Goal: Communication & Community: Answer question/provide support

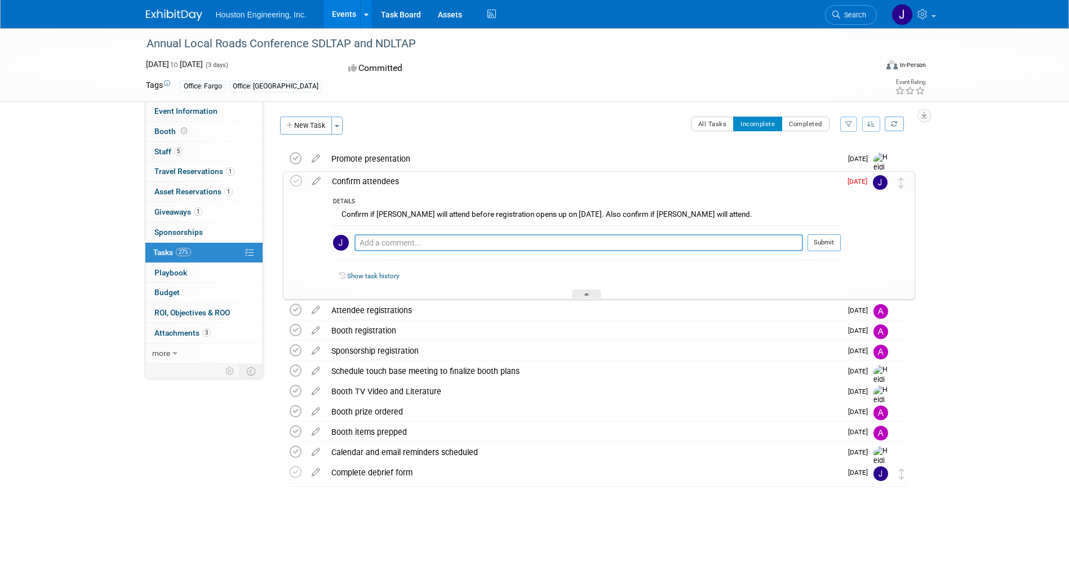
click at [416, 240] on textarea at bounding box center [578, 242] width 448 height 17
type textarea "[PERSON_NAME] will attend but [PERSON_NAME] will not."
click at [811, 239] on button "Submit" at bounding box center [823, 242] width 33 height 17
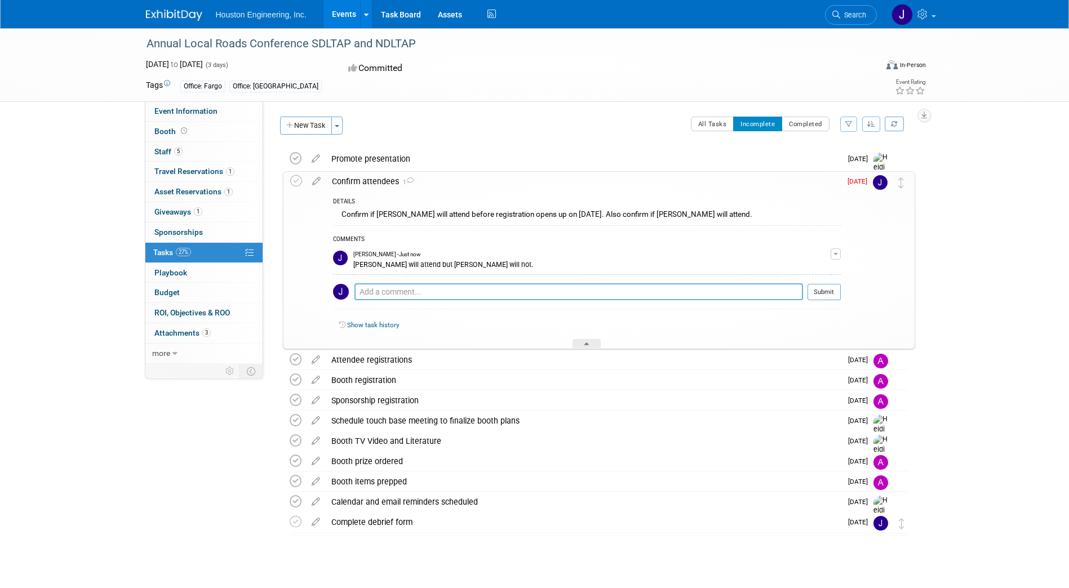
click at [423, 284] on textarea at bounding box center [578, 291] width 448 height 17
type textarea "We need to cancel [PERSON_NAME]'s room as well."
click at [823, 293] on button "Submit" at bounding box center [823, 292] width 33 height 17
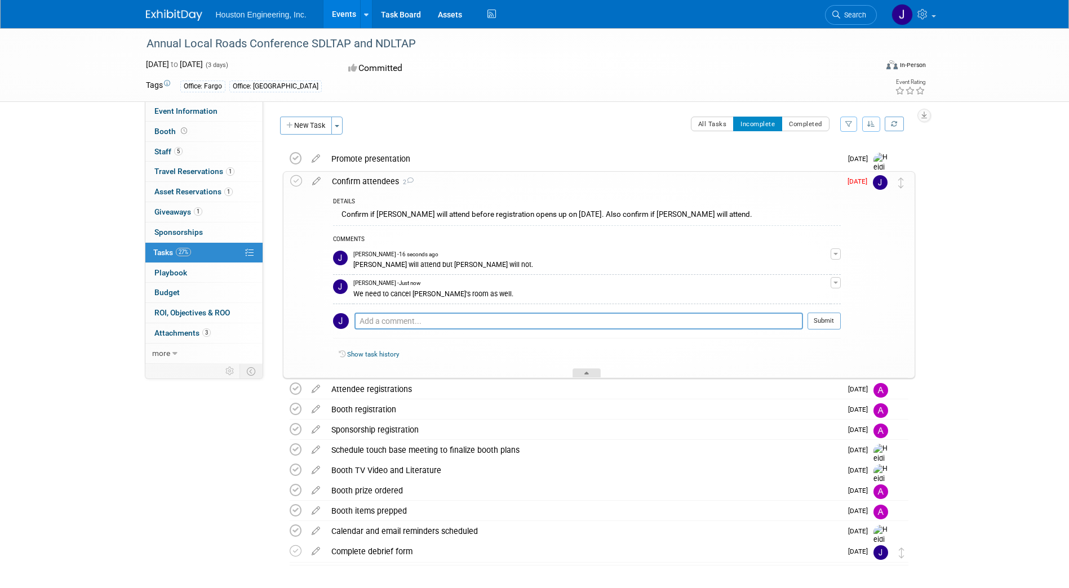
click at [573, 373] on div at bounding box center [586, 373] width 28 height 10
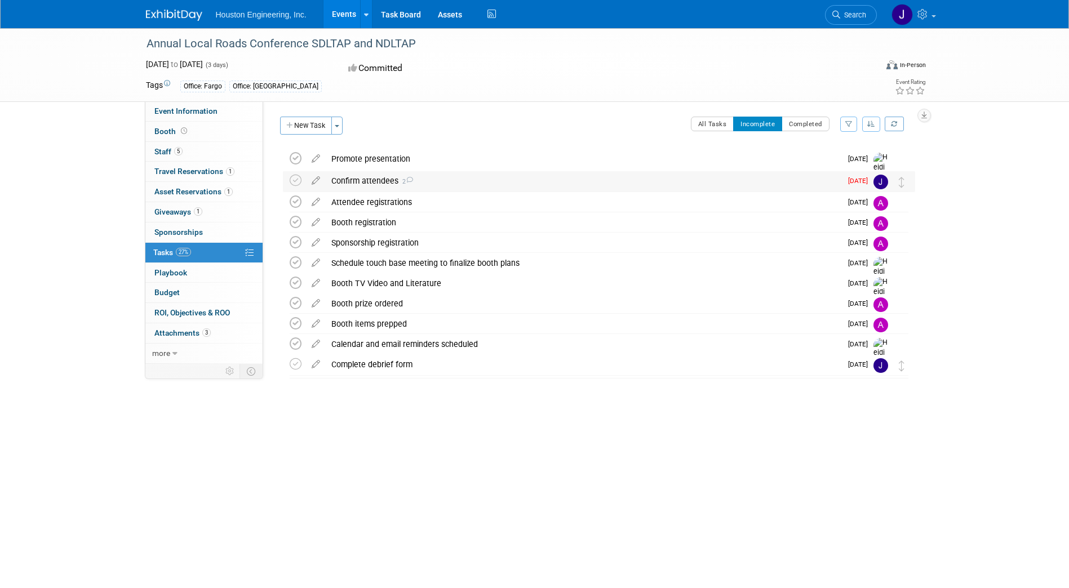
click at [454, 174] on div "Confirm attendees 2" at bounding box center [583, 180] width 515 height 19
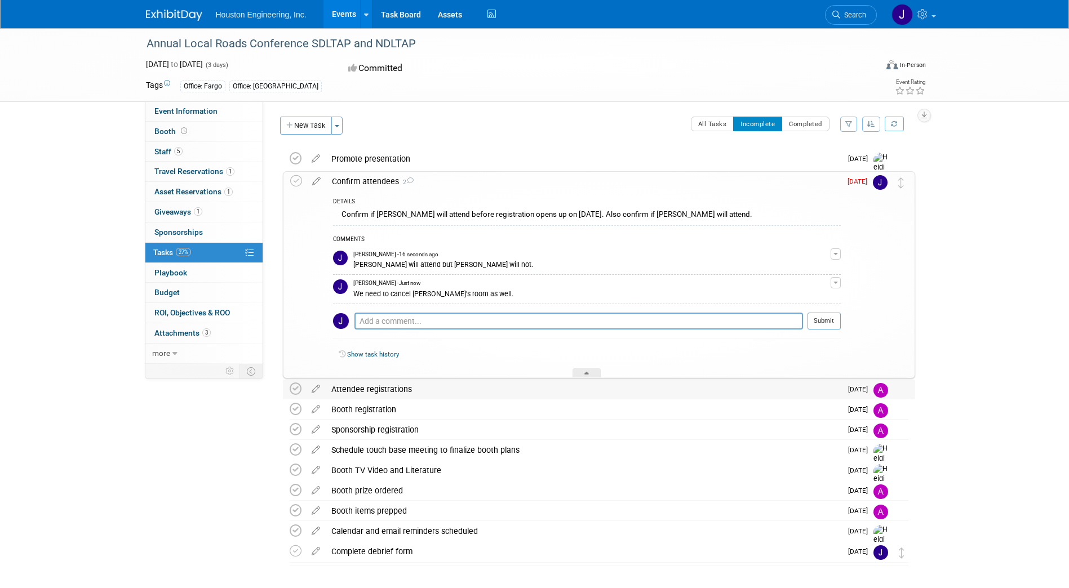
click at [452, 389] on div "Attendee registrations" at bounding box center [583, 389] width 515 height 19
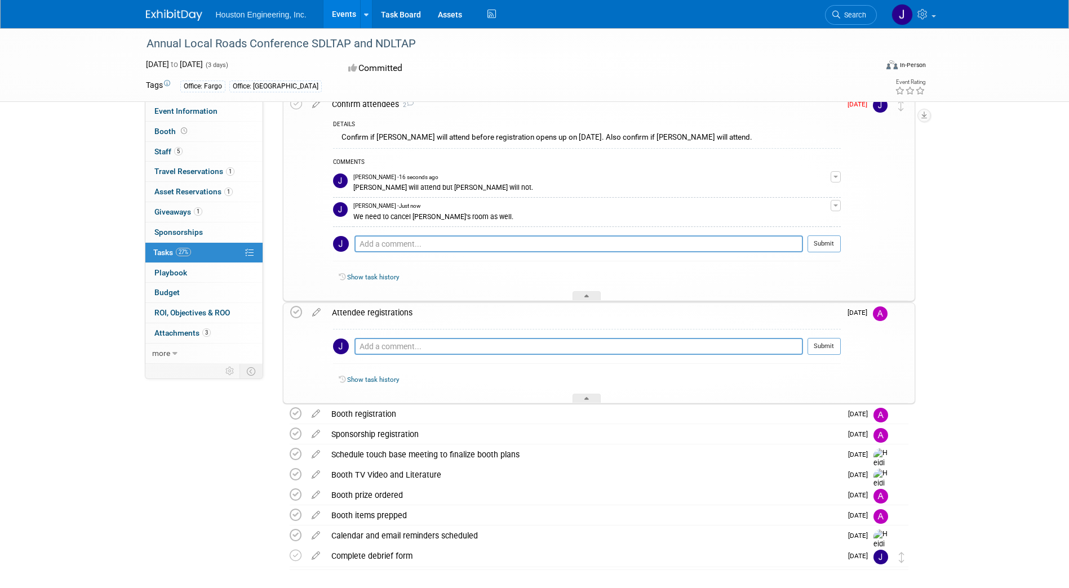
scroll to position [12, 0]
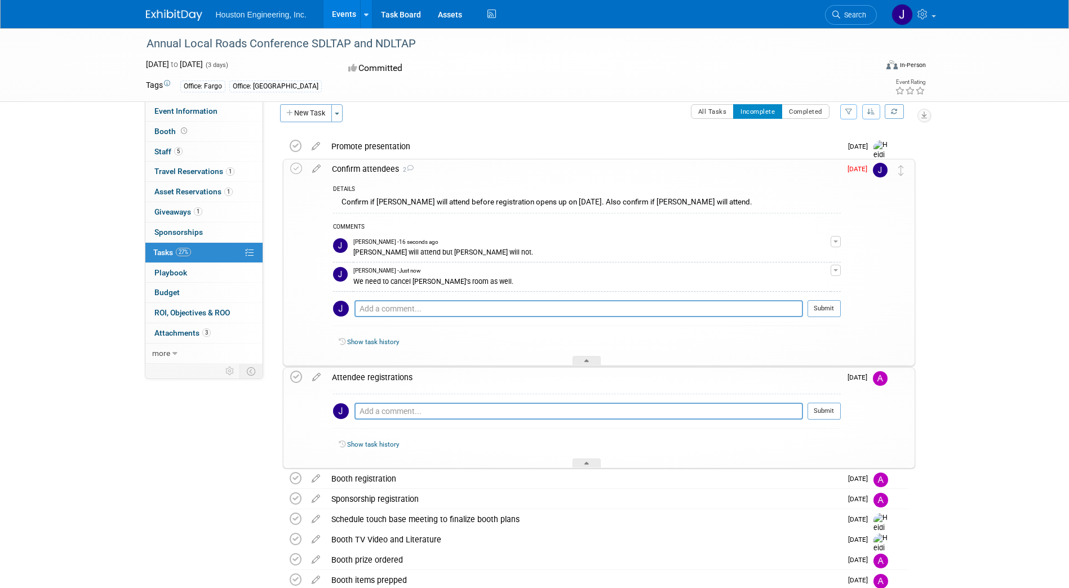
click at [122, 263] on div "Annual Local Roads Conference SDLTAP and NDLTAP [DATE] to [DATE] (3 days) [DATE…" at bounding box center [534, 358] width 1069 height 685
